Goal: Task Accomplishment & Management: Complete application form

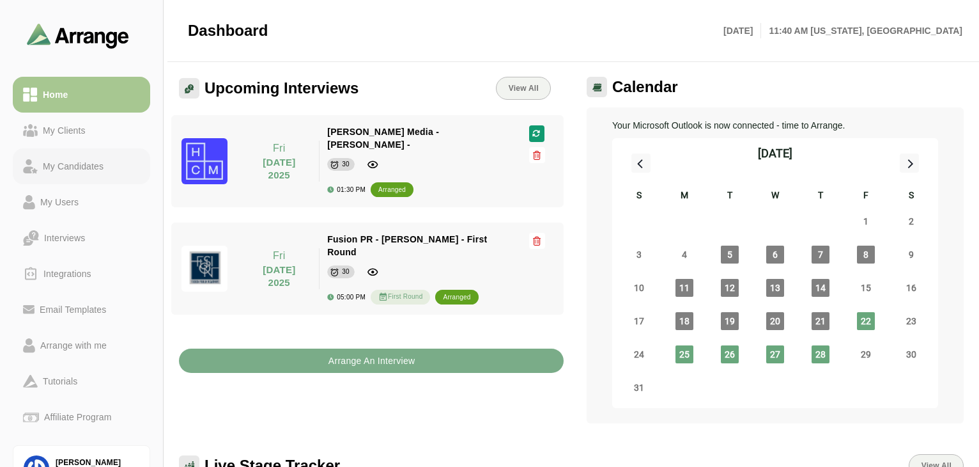
click at [82, 160] on div "My Candidates" at bounding box center [73, 166] width 71 height 15
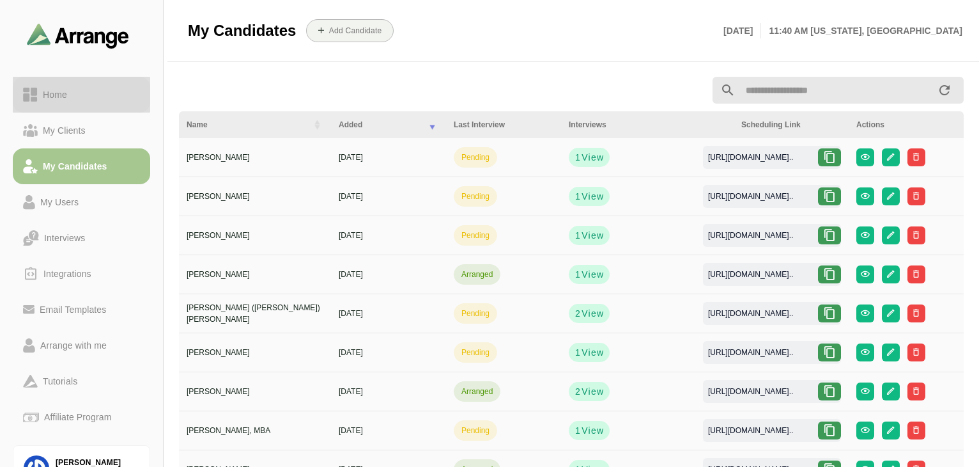
click at [72, 98] on div "Home" at bounding box center [81, 94] width 117 height 15
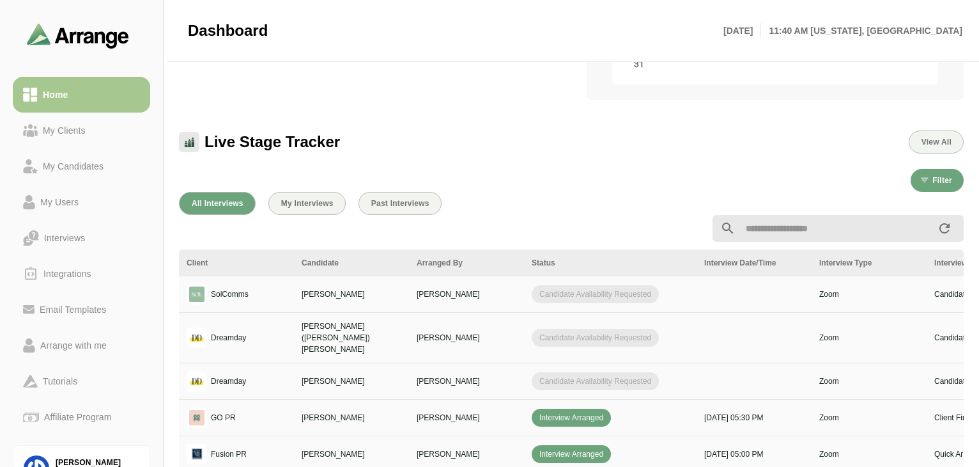
scroll to position [334, 0]
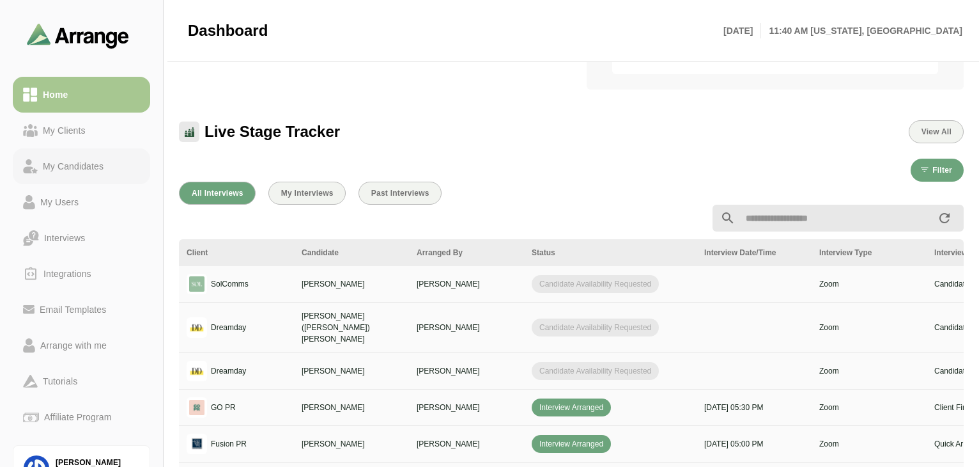
click at [72, 169] on div "My Candidates" at bounding box center [73, 166] width 71 height 15
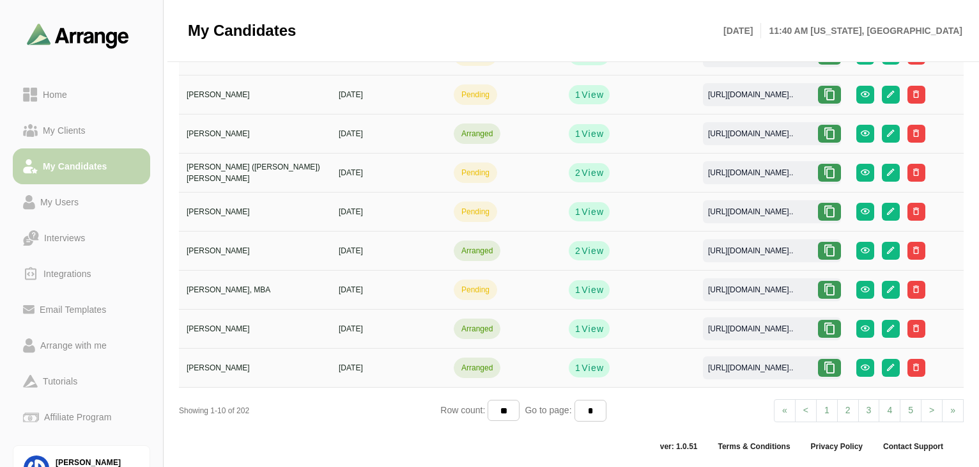
scroll to position [139, 0]
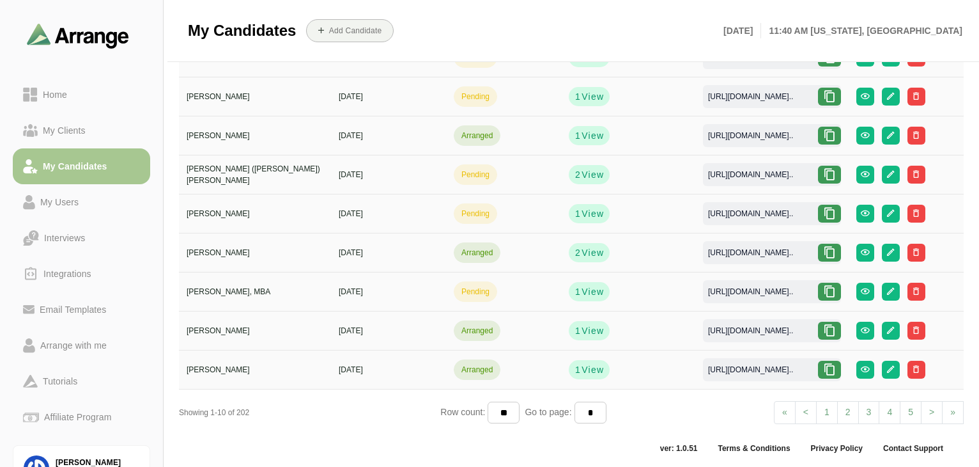
click at [751, 57] on div "My Candidates Add Candidate Fri 22nd August, 2025 11:40 AM New york, America" at bounding box center [575, 30] width 775 height 61
click at [368, 26] on b "Add Candidate" at bounding box center [356, 30] width 54 height 9
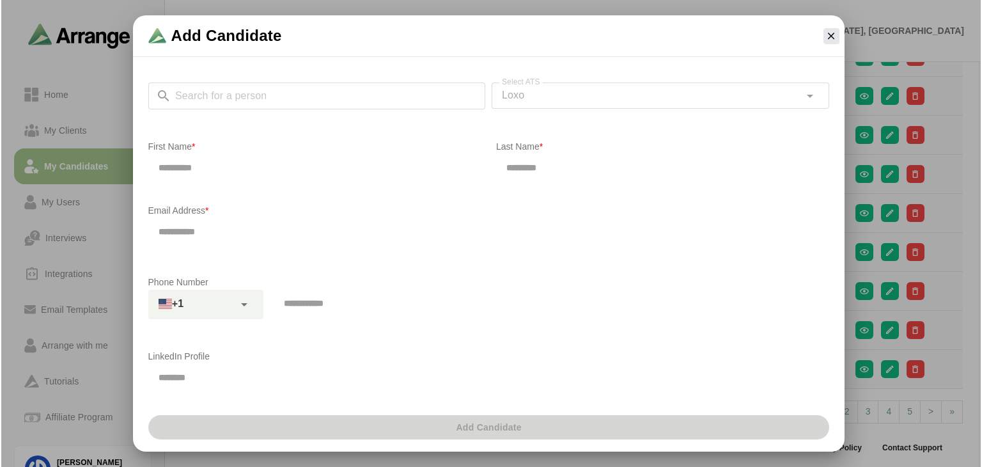
scroll to position [0, 0]
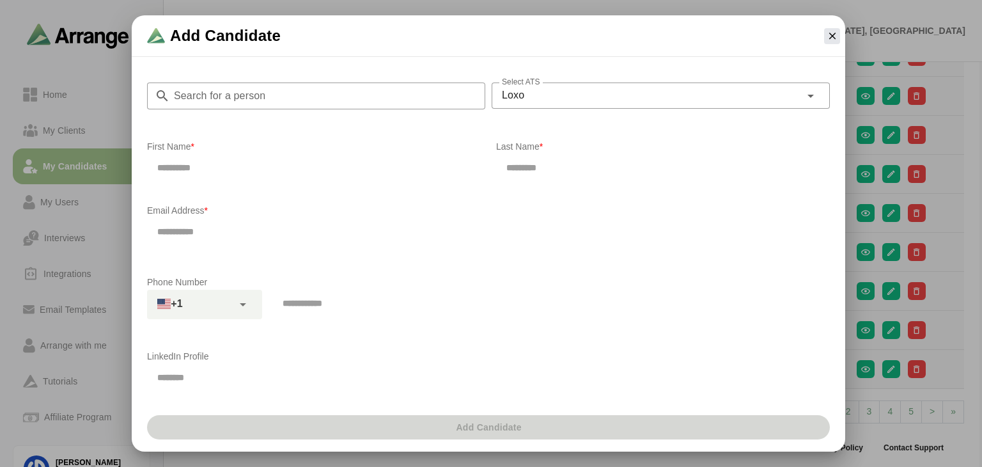
click at [312, 101] on input "Search for a person" at bounding box center [327, 95] width 315 height 27
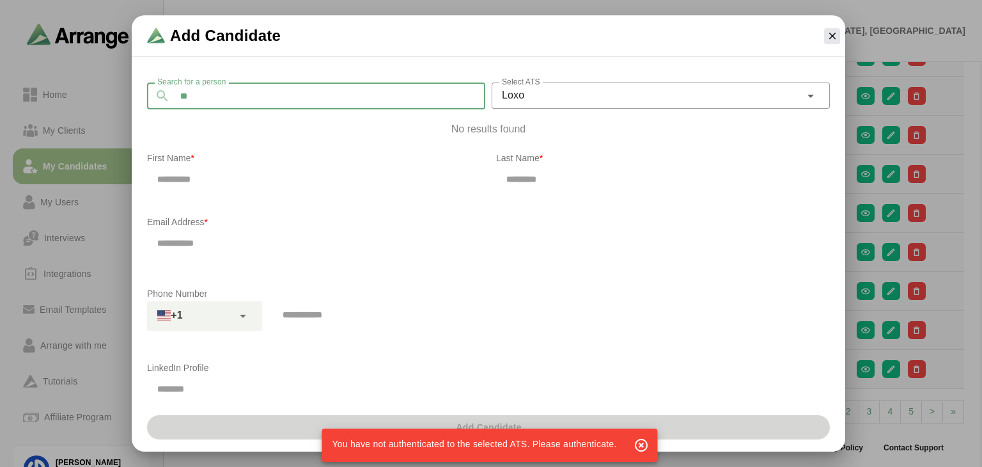
type input "*"
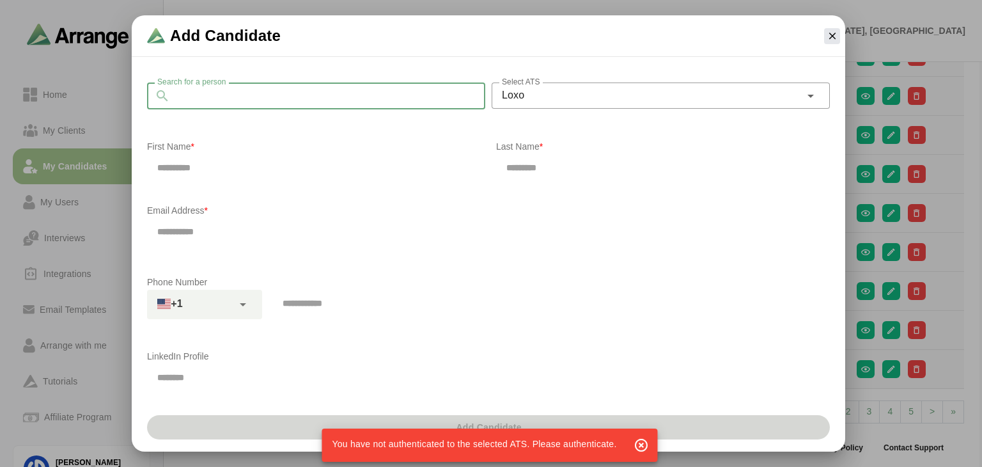
click at [638, 445] on icon "button" at bounding box center [640, 444] width 15 height 15
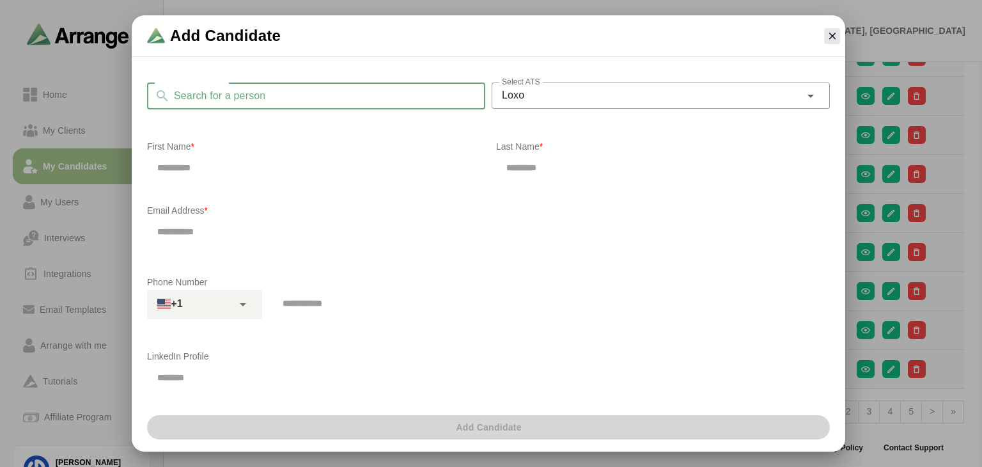
click at [260, 95] on input "Search for a person" at bounding box center [327, 95] width 315 height 27
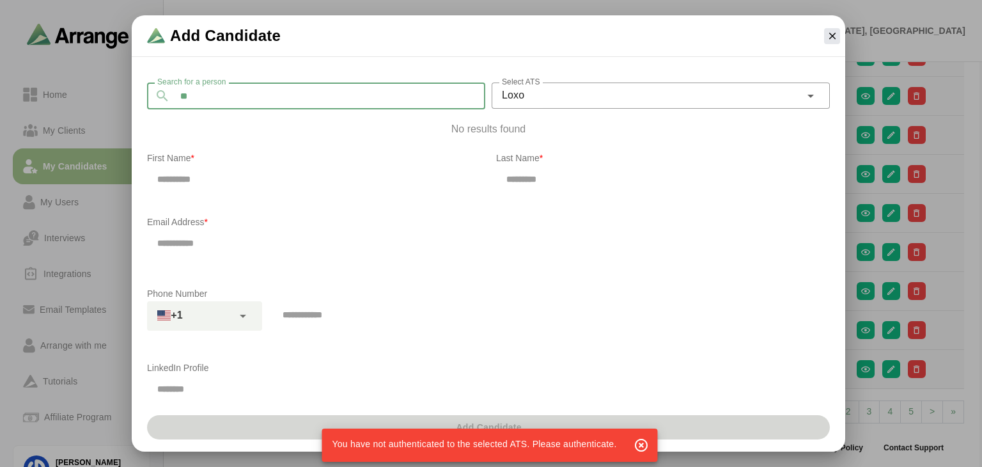
type input "*"
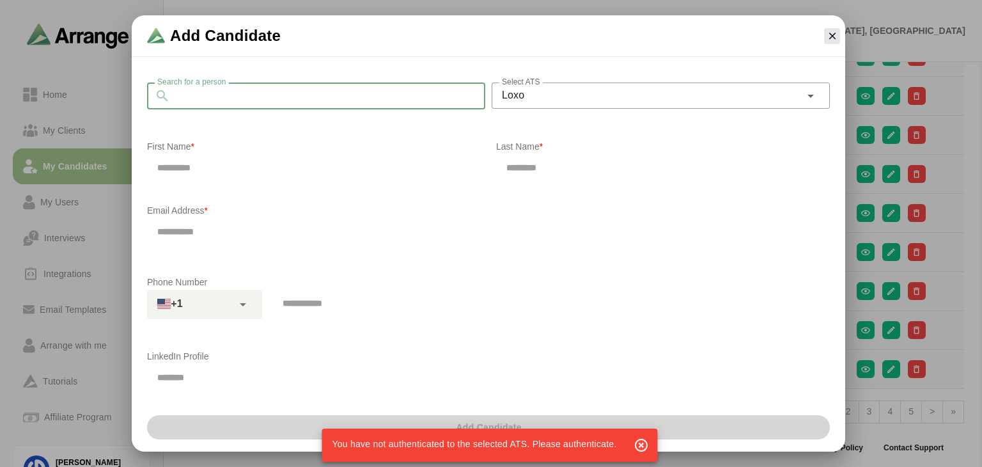
click at [639, 443] on icon "button" at bounding box center [640, 444] width 15 height 15
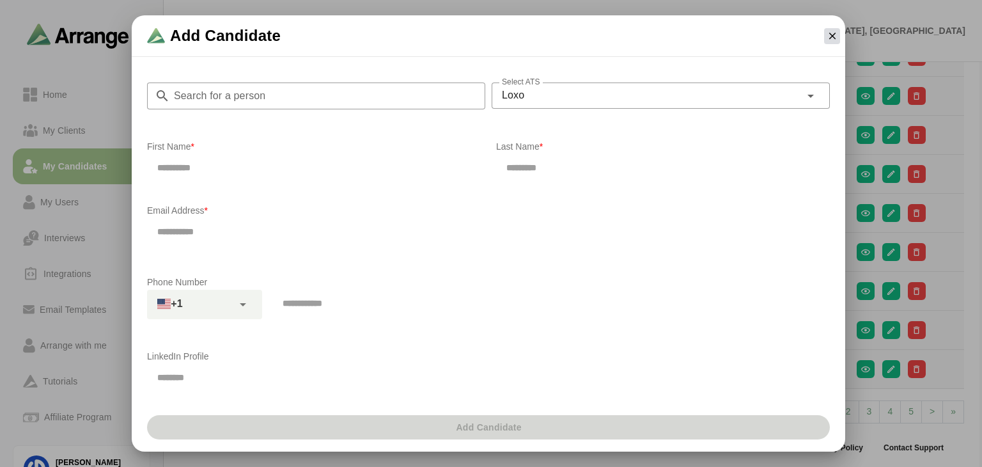
click at [828, 31] on icon "button" at bounding box center [832, 36] width 12 height 12
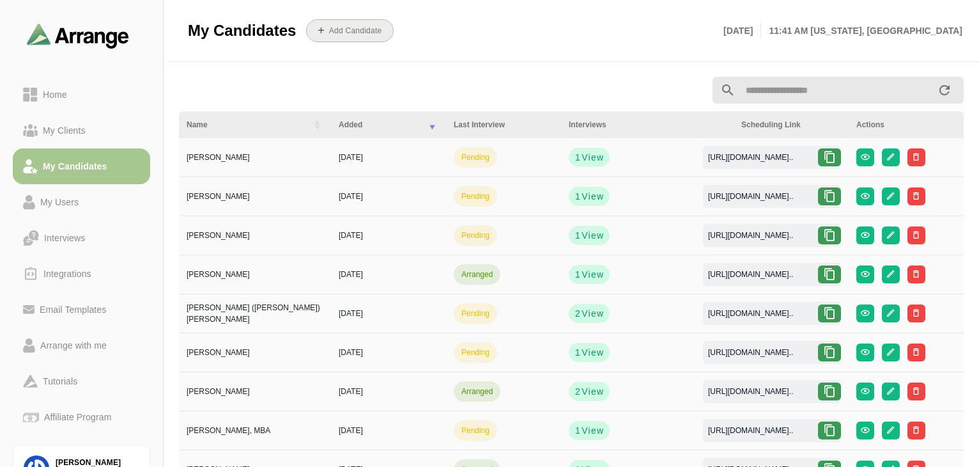
click at [351, 40] on button "Add Candidate" at bounding box center [350, 30] width 88 height 23
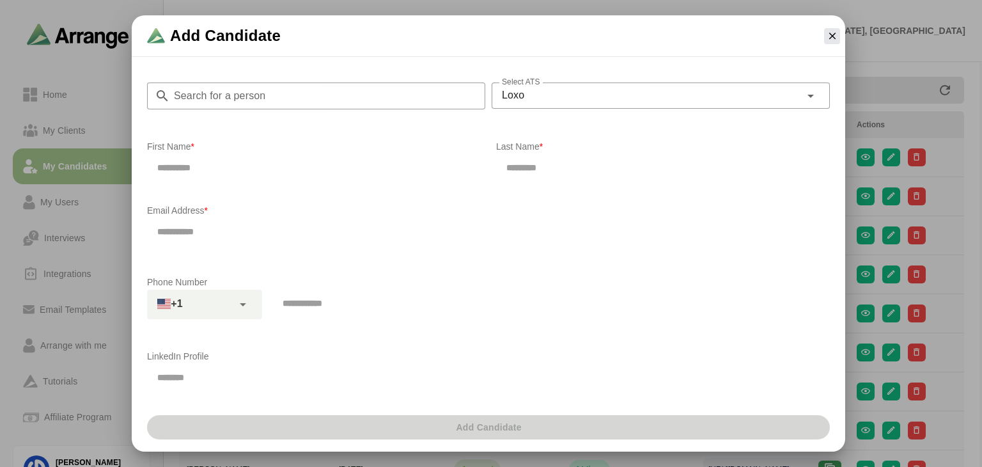
click at [300, 100] on input "Search for a person" at bounding box center [327, 95] width 315 height 27
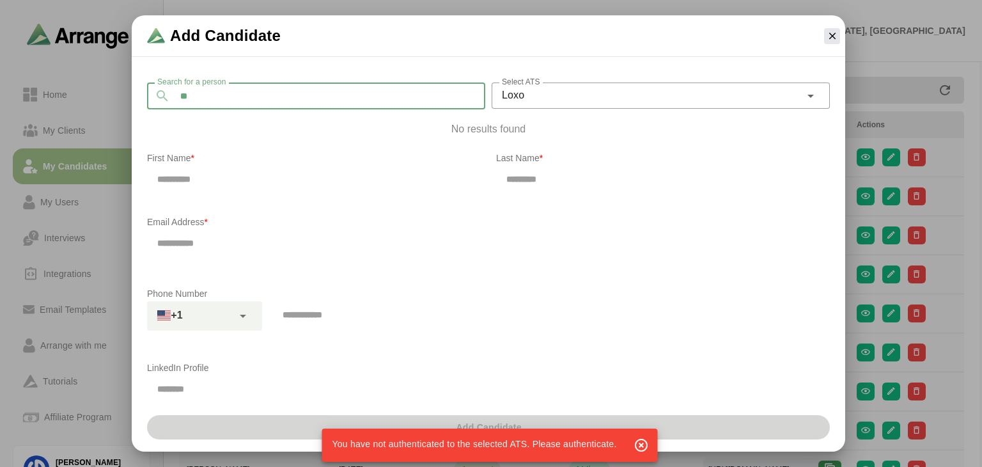
type input "*"
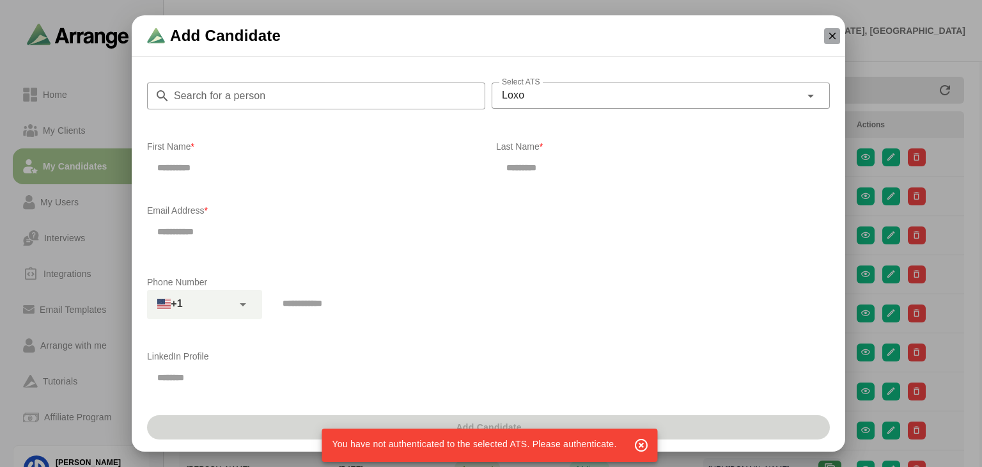
click at [834, 35] on icon "button" at bounding box center [832, 36] width 12 height 12
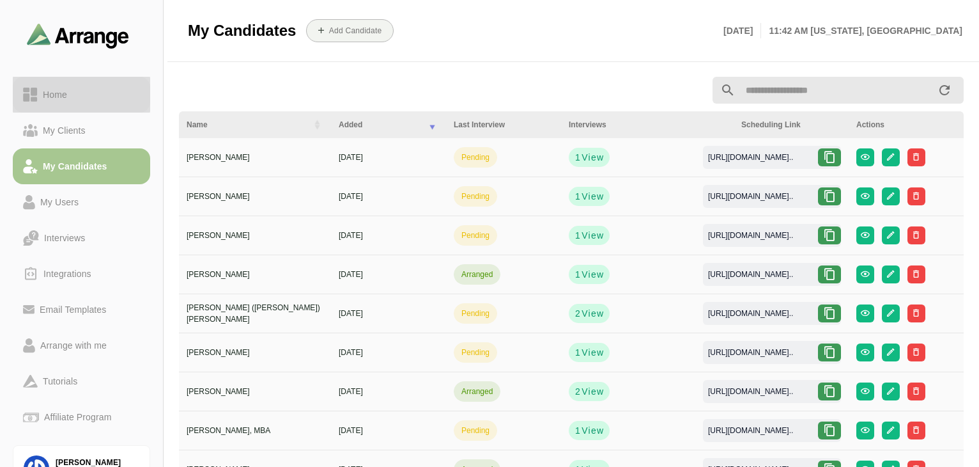
click at [61, 95] on div "Home" at bounding box center [55, 94] width 35 height 15
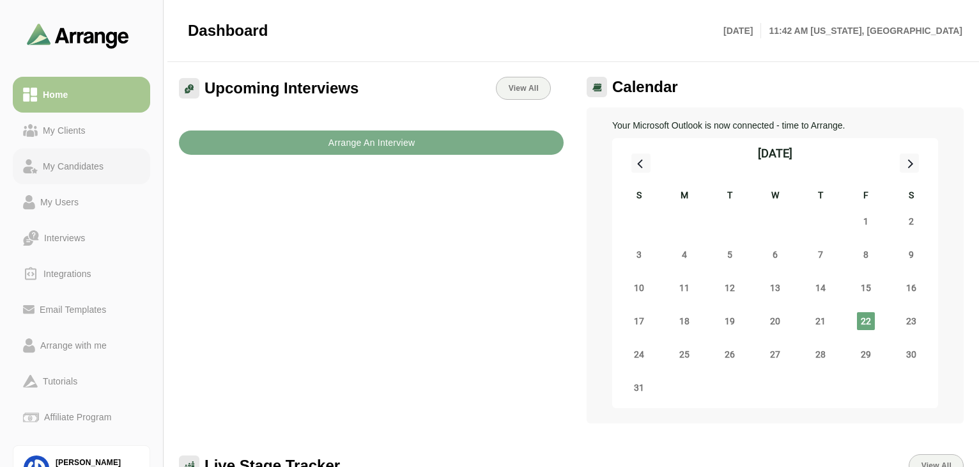
click at [70, 157] on link "My Candidates" at bounding box center [81, 166] width 137 height 36
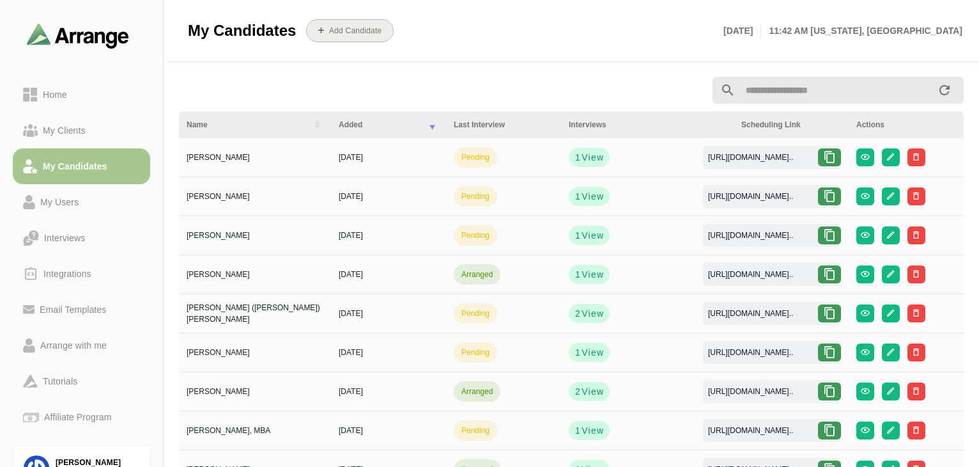
click at [363, 39] on button "Add Candidate" at bounding box center [350, 30] width 88 height 23
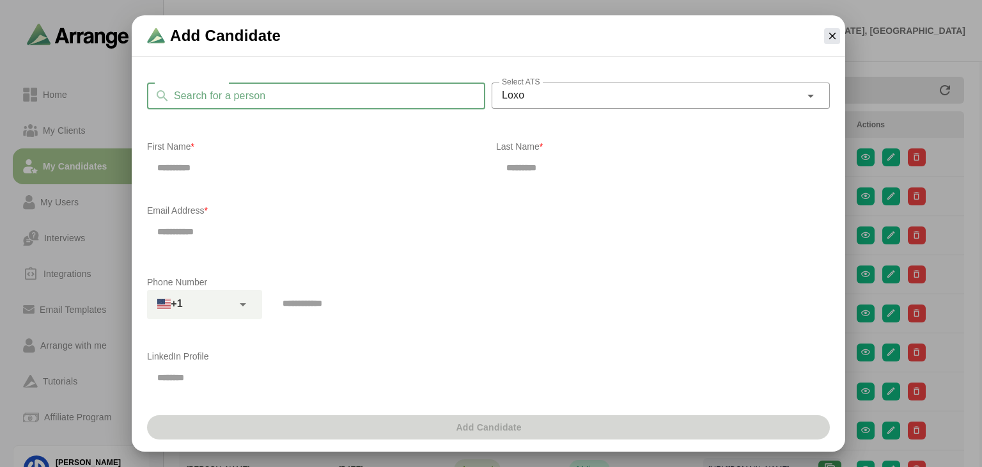
click at [319, 88] on input "Search for a person" at bounding box center [327, 95] width 315 height 27
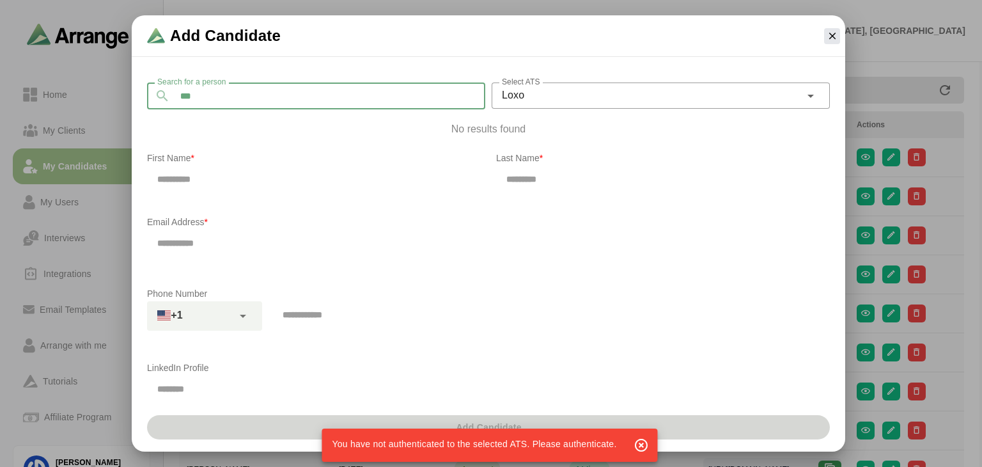
type input "***"
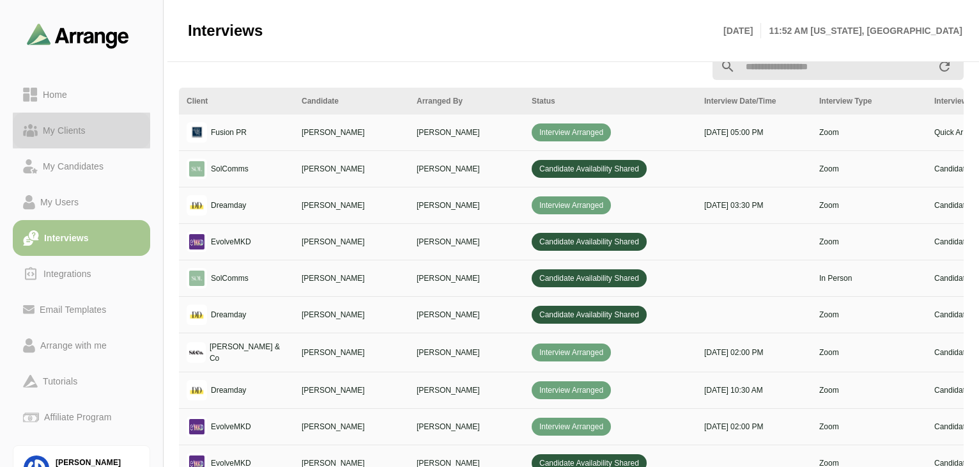
click at [69, 139] on link "My Clients" at bounding box center [81, 130] width 137 height 36
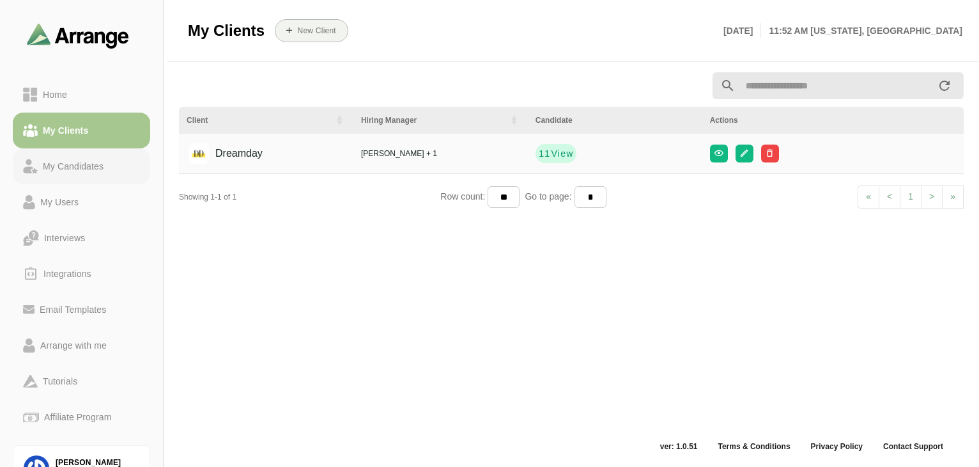
click at [96, 159] on div "My Candidates" at bounding box center [73, 166] width 71 height 15
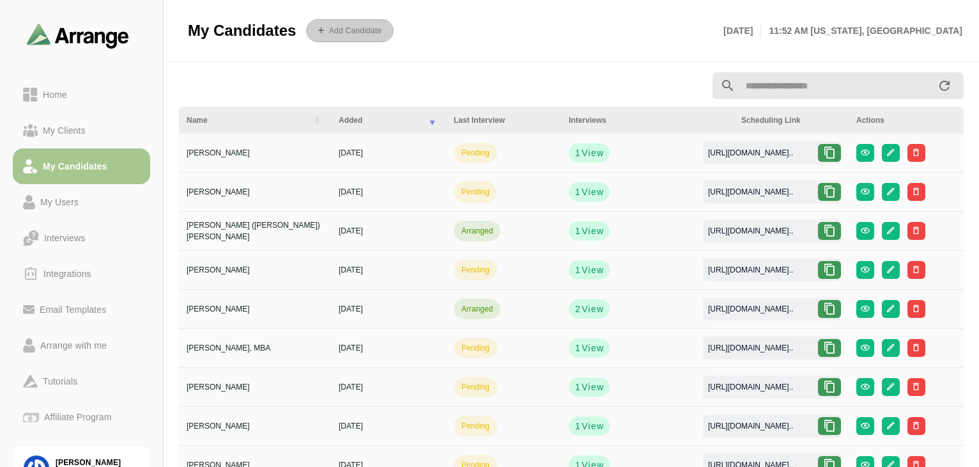
click at [346, 30] on b "Add Candidate" at bounding box center [356, 30] width 54 height 9
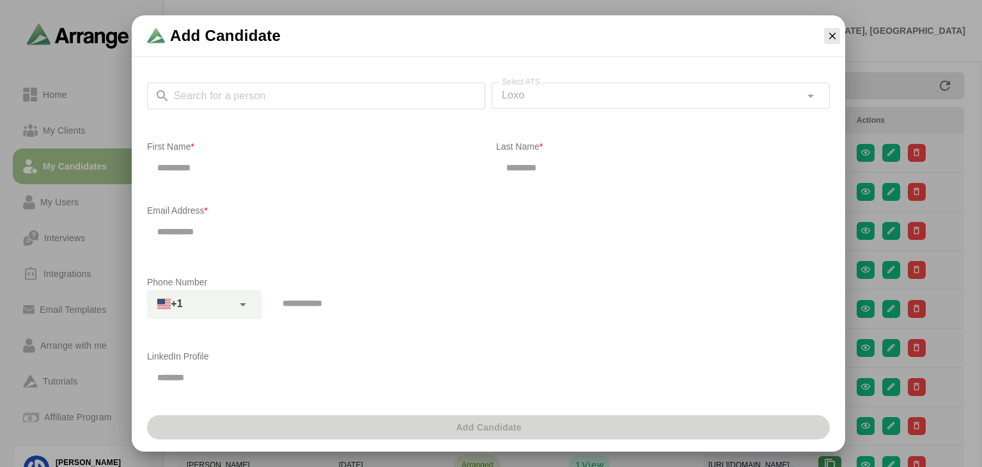
click at [317, 86] on div "Search for a person Search for a person Select ATS Loxo **** Select ATS" at bounding box center [488, 102] width 683 height 41
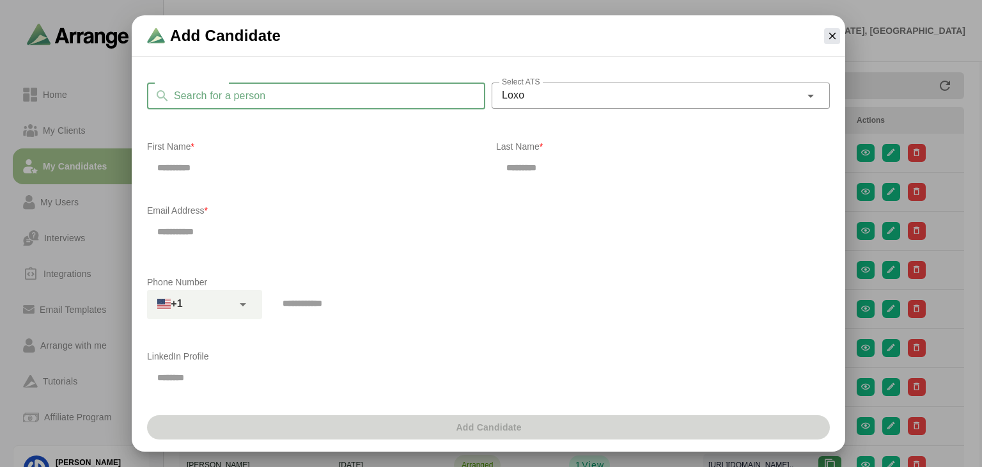
click at [316, 86] on input "Search for a person" at bounding box center [327, 95] width 315 height 27
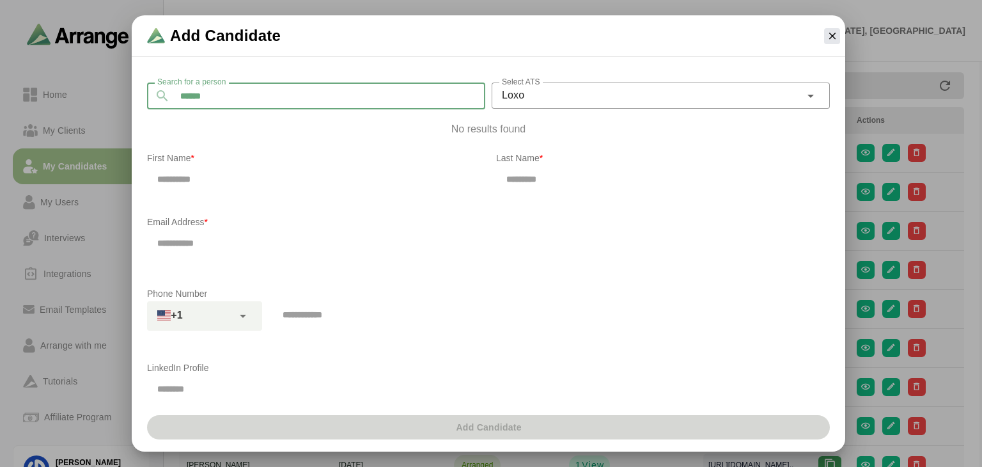
click at [256, 88] on input "******" at bounding box center [327, 95] width 315 height 27
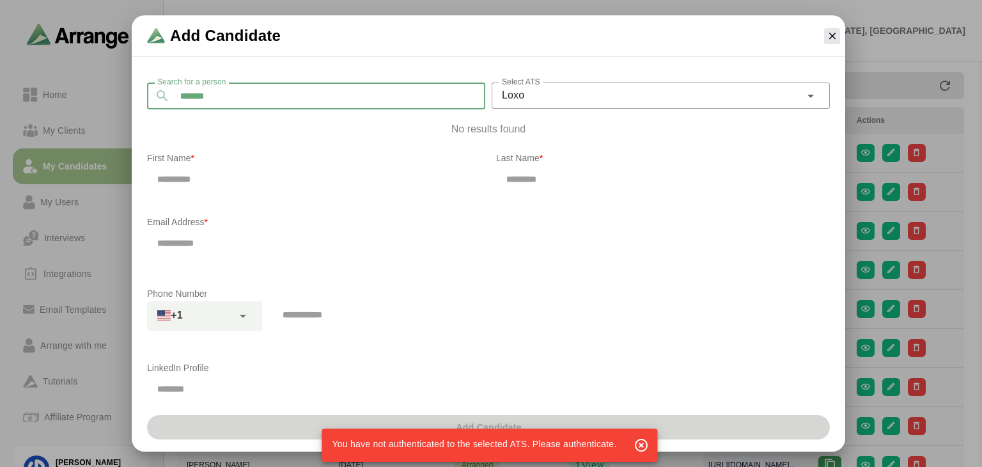
type input "******"
